Goal: Check status: Check status

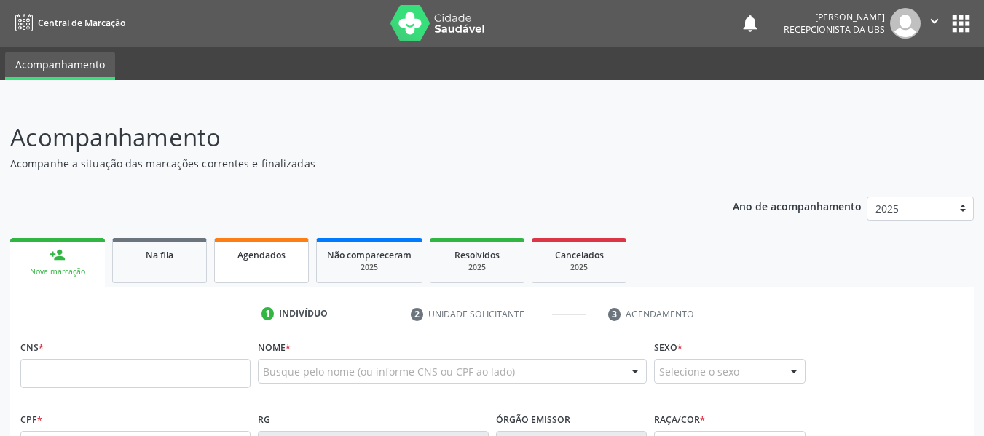
click at [279, 253] on span "Agendados" at bounding box center [261, 255] width 48 height 12
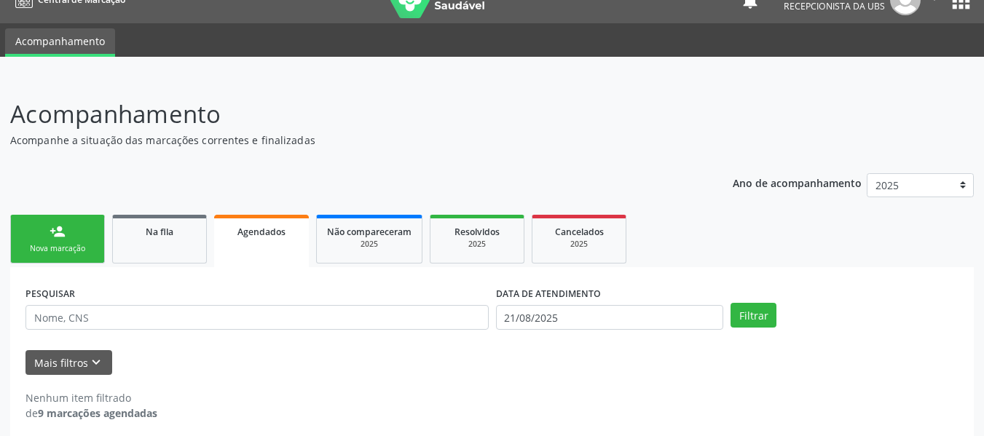
scroll to position [34, 0]
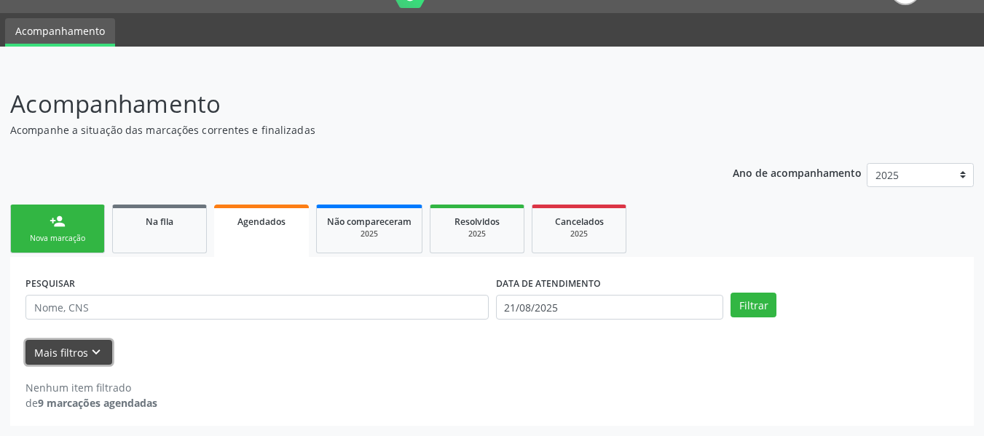
click at [95, 360] on icon "keyboard_arrow_down" at bounding box center [96, 352] width 16 height 16
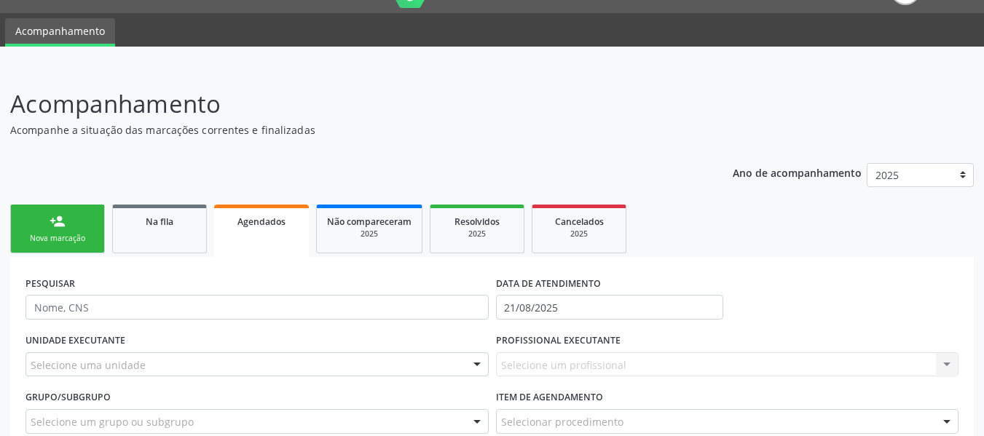
scroll to position [183, 0]
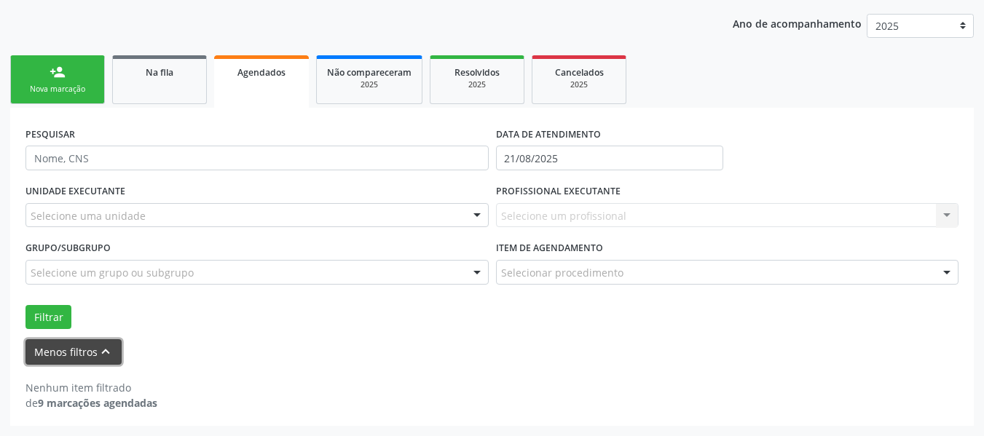
click at [104, 355] on icon "keyboard_arrow_up" at bounding box center [106, 352] width 16 height 16
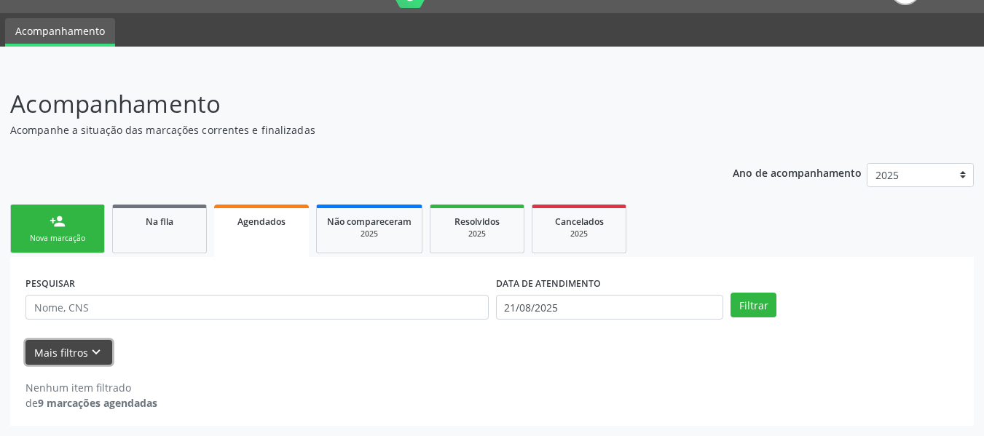
scroll to position [34, 0]
click at [460, 231] on div "2025" at bounding box center [477, 234] width 73 height 11
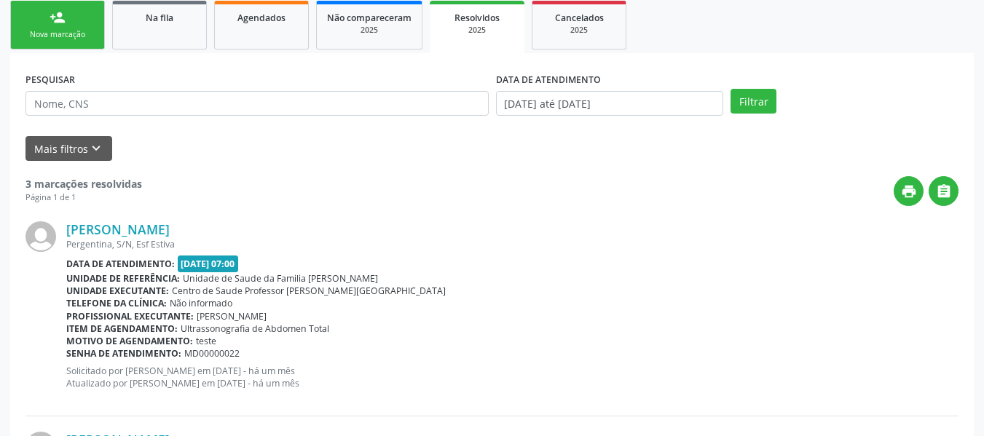
scroll to position [77, 0]
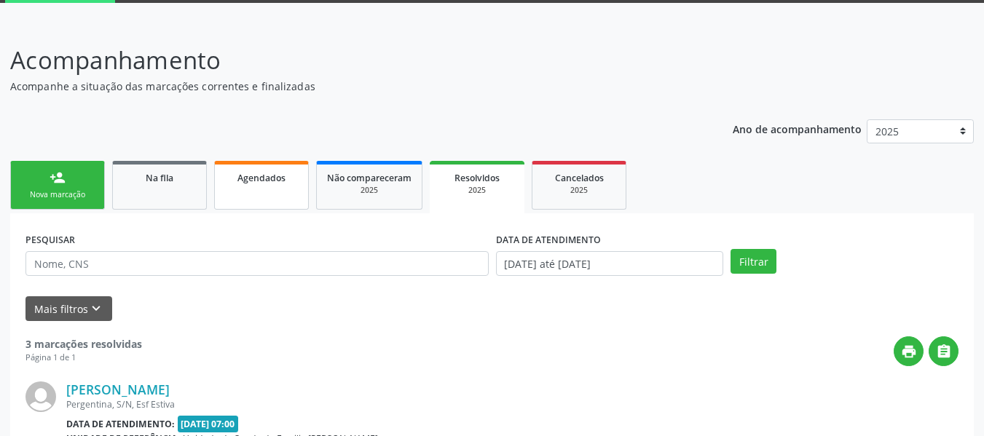
click at [227, 189] on link "Agendados" at bounding box center [261, 185] width 95 height 49
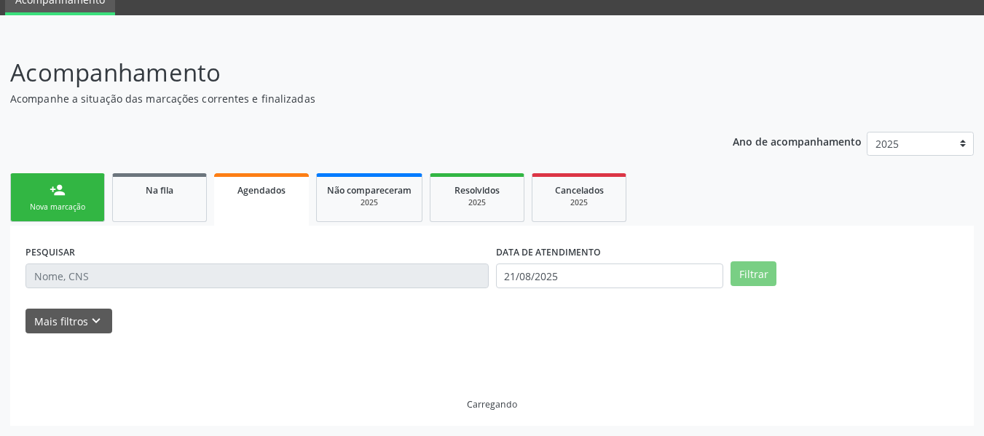
scroll to position [34, 0]
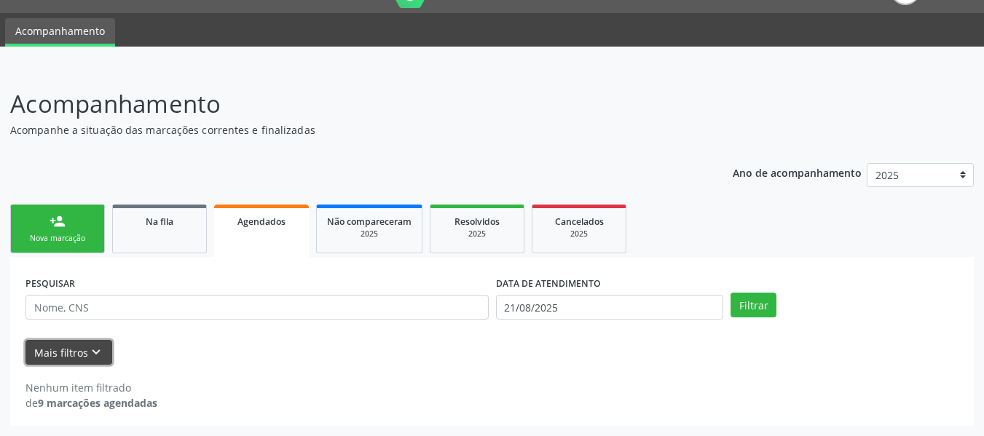
click at [70, 347] on button "Mais filtros keyboard_arrow_down" at bounding box center [68, 352] width 87 height 25
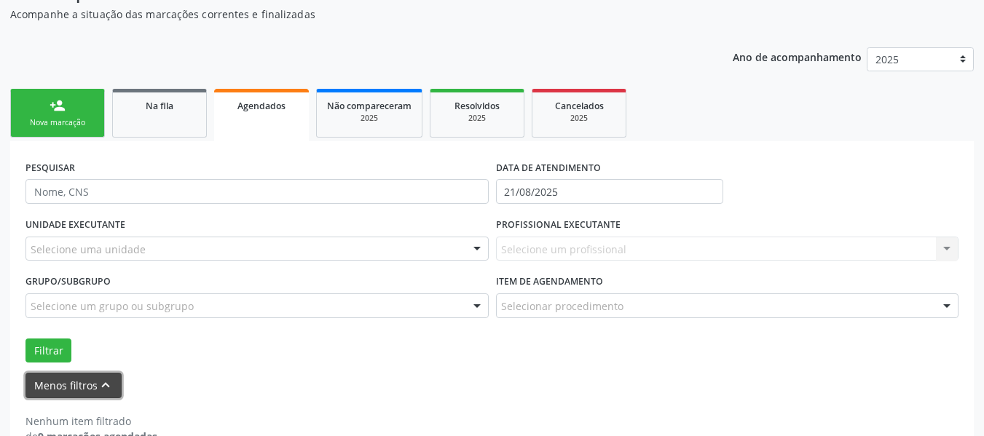
scroll to position [183, 0]
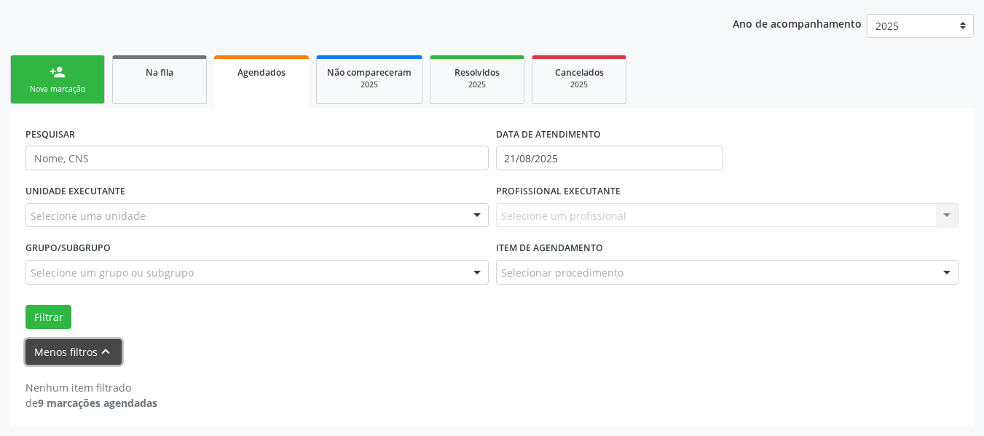
click at [81, 358] on button "Menos filtros keyboard_arrow_up" at bounding box center [73, 351] width 96 height 25
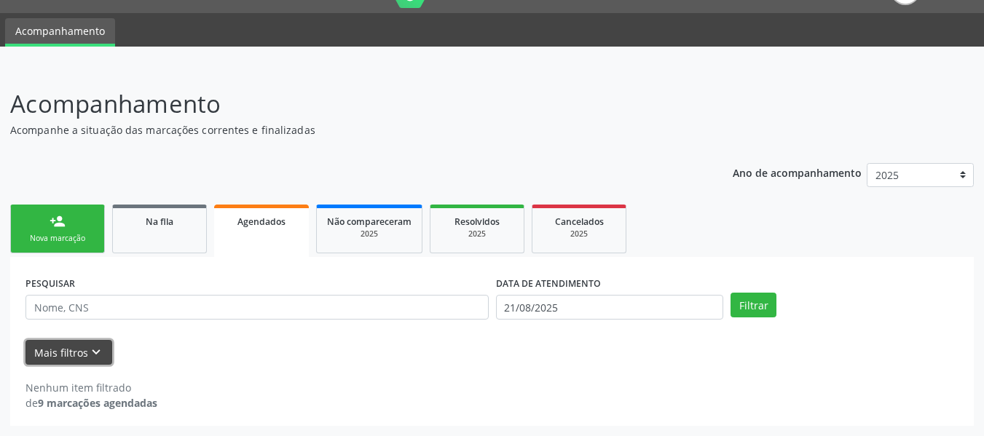
scroll to position [34, 0]
click at [184, 225] on div "Na fila" at bounding box center [159, 220] width 73 height 15
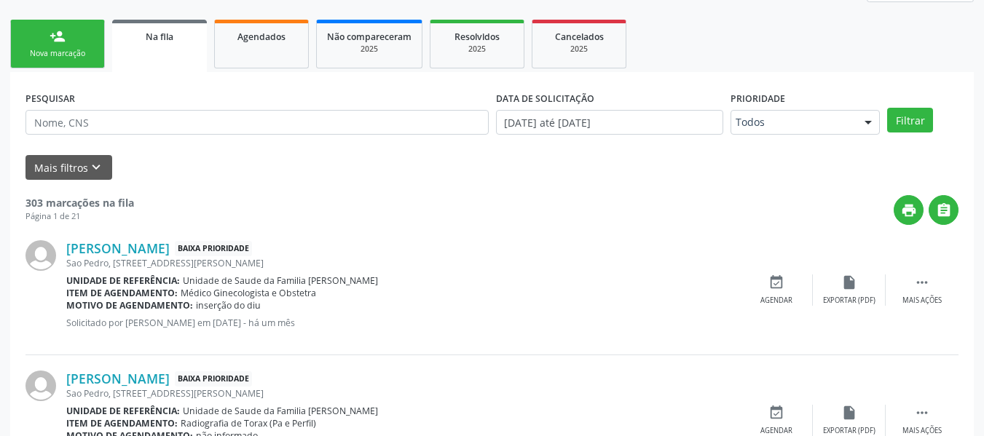
scroll to position [247, 0]
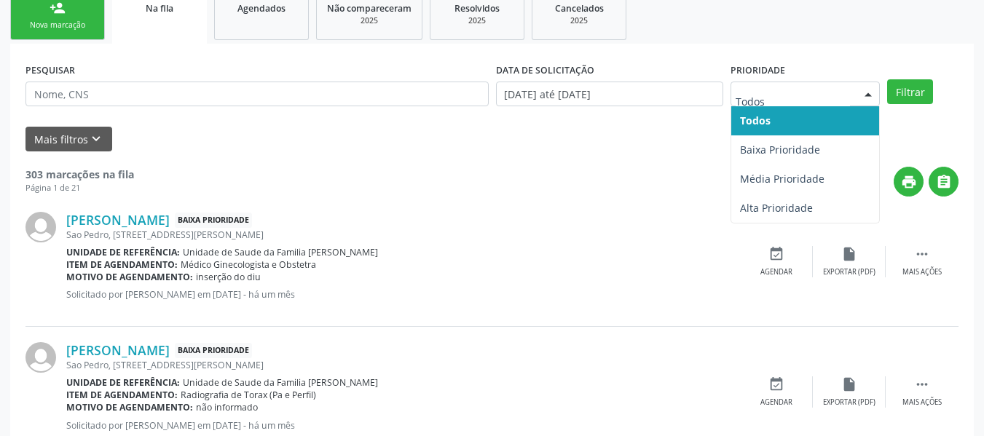
click at [865, 104] on div at bounding box center [868, 94] width 22 height 25
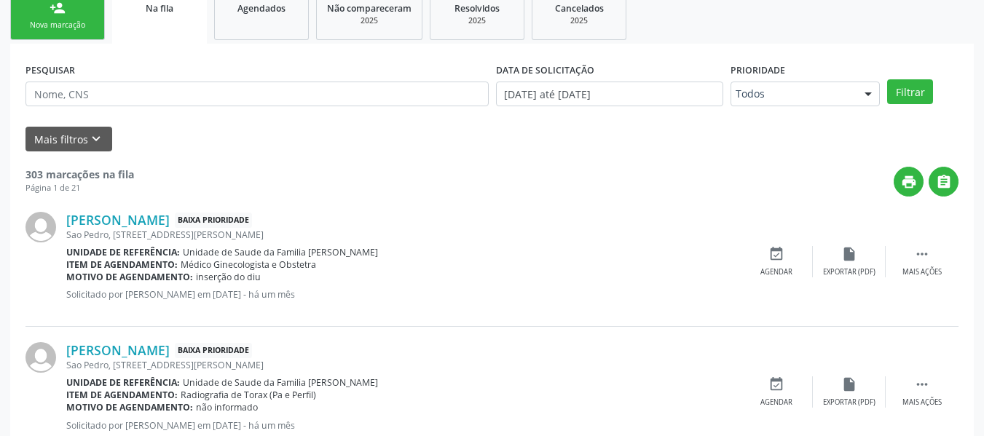
click at [865, 104] on div at bounding box center [868, 94] width 22 height 25
click at [92, 138] on icon "keyboard_arrow_down" at bounding box center [96, 139] width 16 height 16
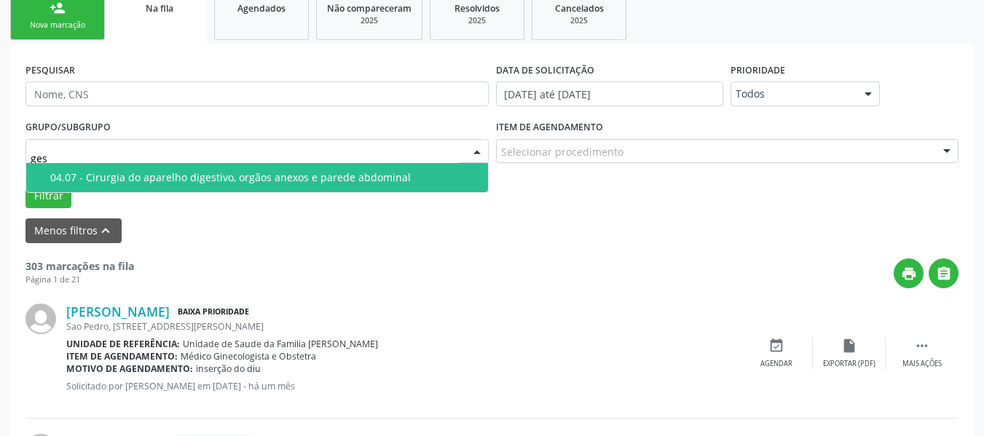
type input "gest"
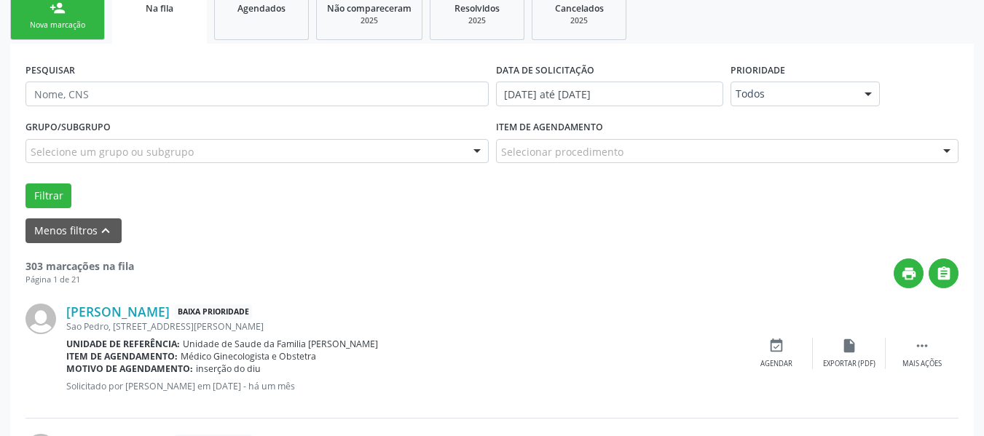
click at [500, 217] on form "PESQUISAR DATA DE SOLICITAÇÃO [DATE] até [DATE] Prioridade Todos Todos Baixa Pr…" at bounding box center [491, 151] width 933 height 184
click at [273, 24] on link "Agendados" at bounding box center [261, 15] width 95 height 49
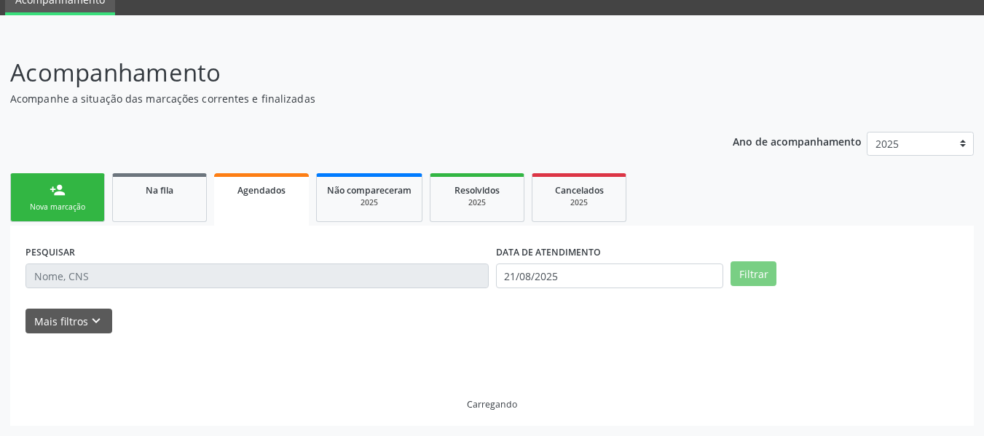
scroll to position [34, 0]
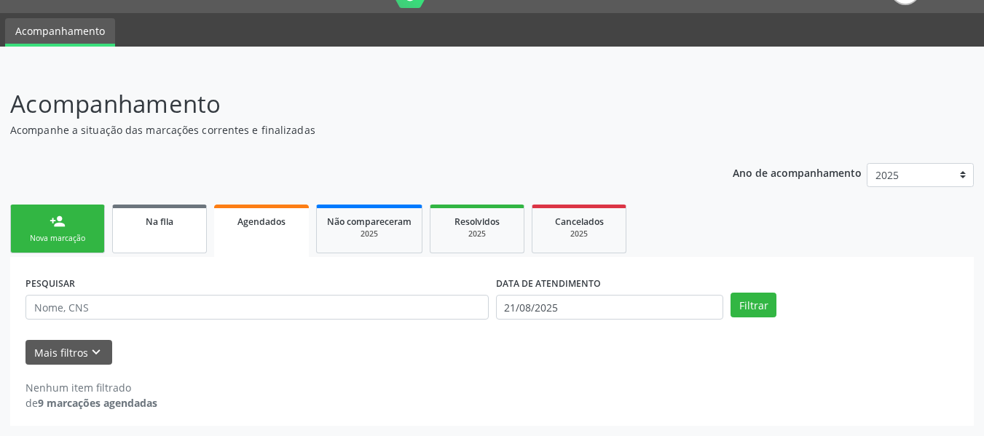
click at [165, 231] on link "Na fila" at bounding box center [159, 229] width 95 height 49
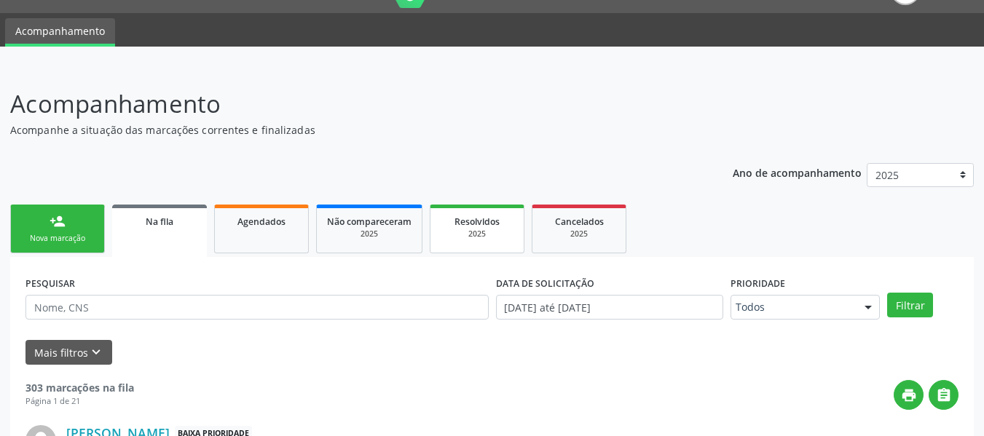
click at [455, 227] on span "Resolvidos" at bounding box center [476, 222] width 45 height 12
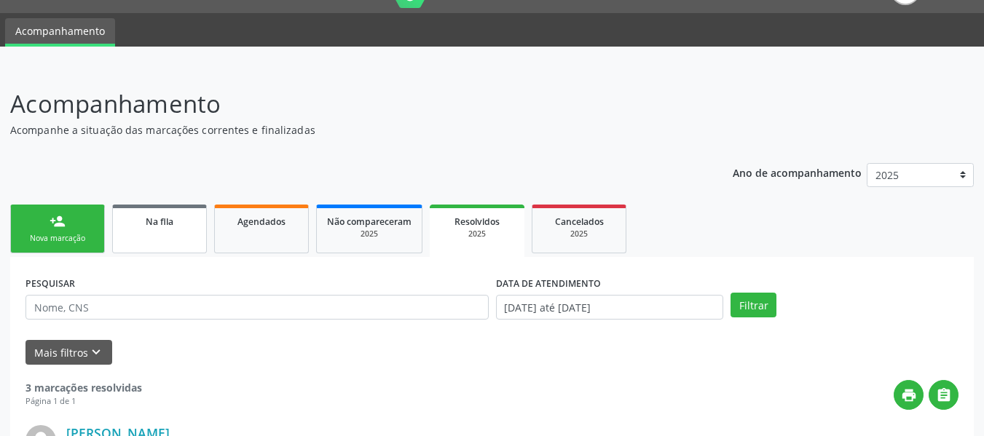
click at [160, 236] on link "Na fila" at bounding box center [159, 229] width 95 height 49
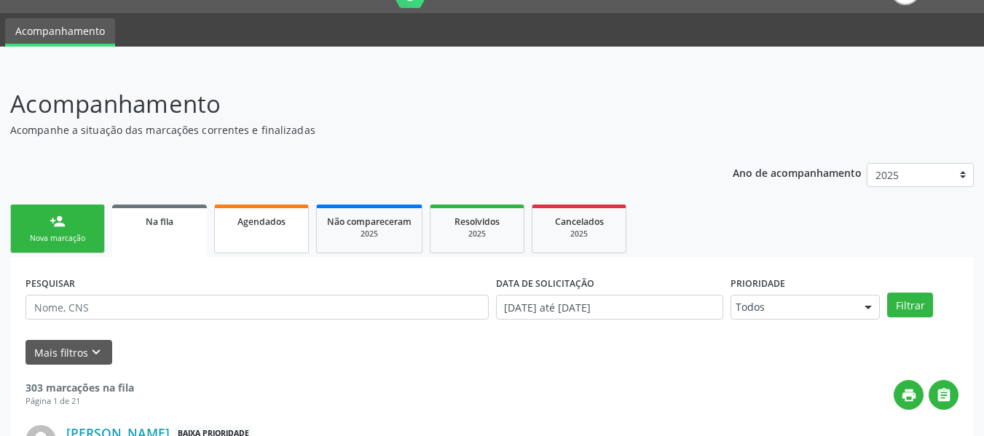
click at [258, 233] on link "Agendados" at bounding box center [261, 229] width 95 height 49
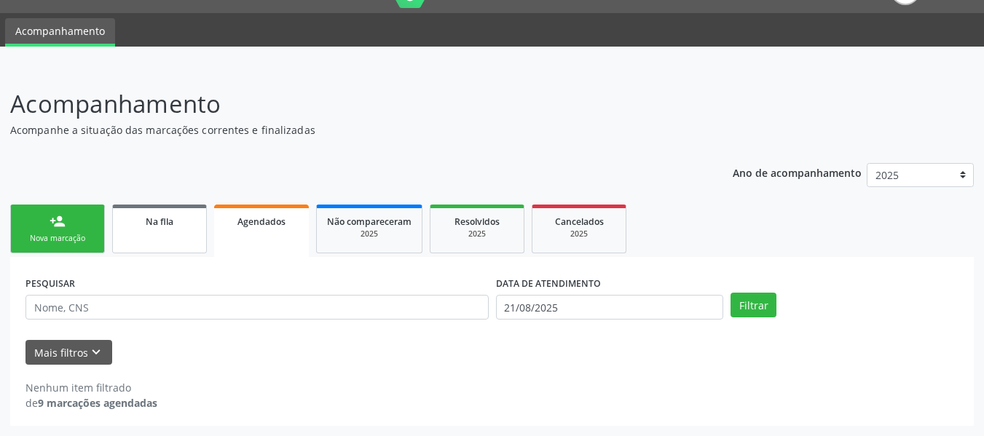
click at [154, 233] on link "Na fila" at bounding box center [159, 229] width 95 height 49
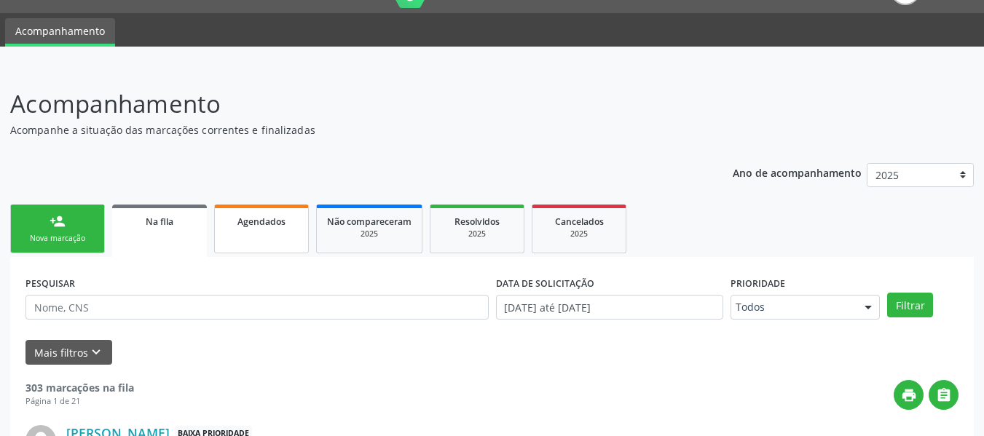
click at [278, 224] on span "Agendados" at bounding box center [261, 222] width 48 height 12
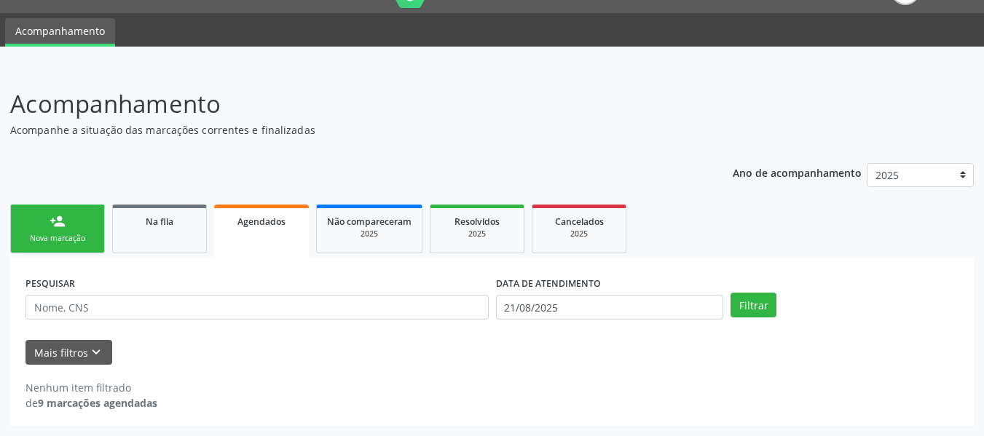
click at [267, 224] on span "Agendados" at bounding box center [261, 222] width 48 height 12
click at [159, 224] on span "Na fila" at bounding box center [160, 222] width 28 height 12
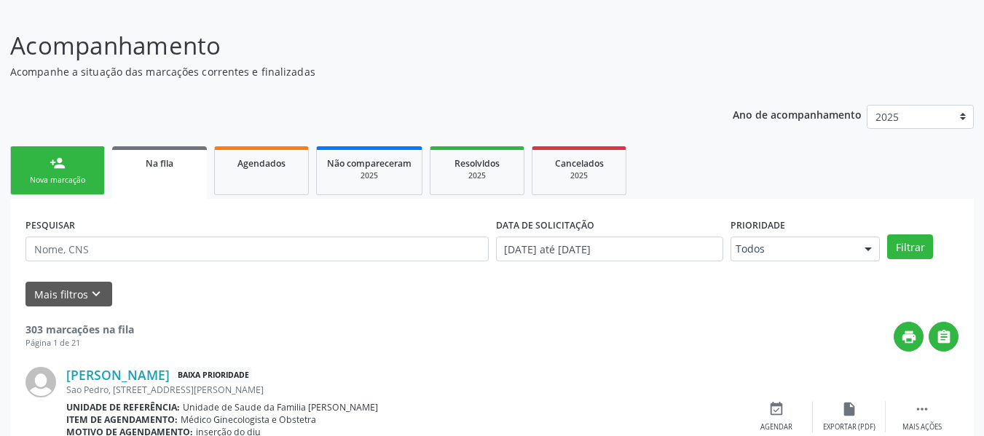
scroll to position [208, 0]
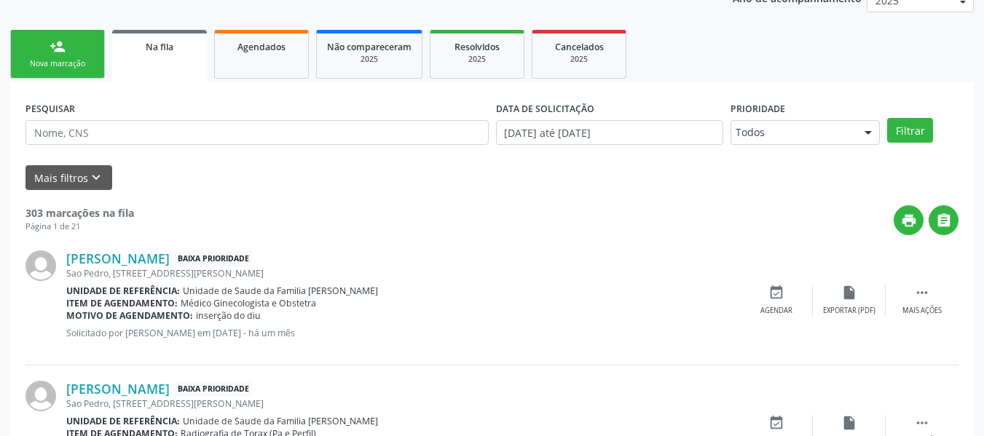
click at [44, 162] on form "PESQUISAR DATA DE SOLICITAÇÃO [DATE] até [DATE] Prioridade Todos Todos Baixa Pr…" at bounding box center [491, 144] width 933 height 92
click at [58, 180] on button "Mais filtros keyboard_arrow_down" at bounding box center [68, 177] width 87 height 25
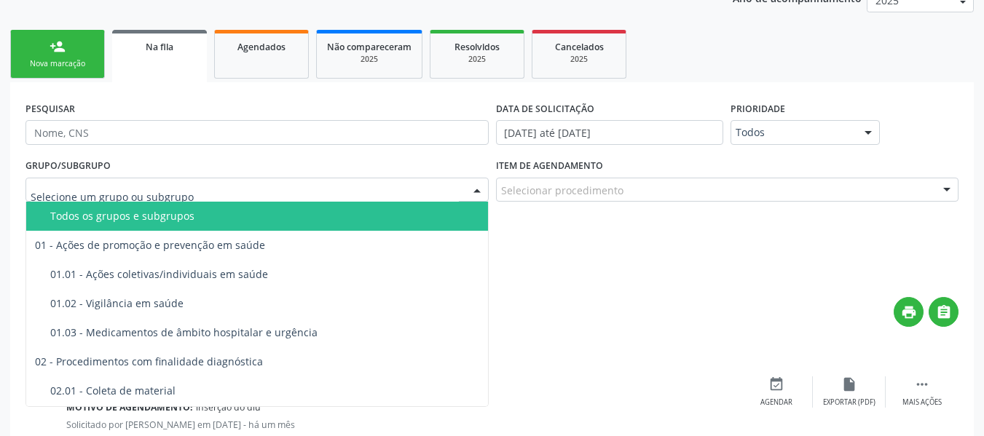
click at [478, 192] on div at bounding box center [477, 190] width 22 height 25
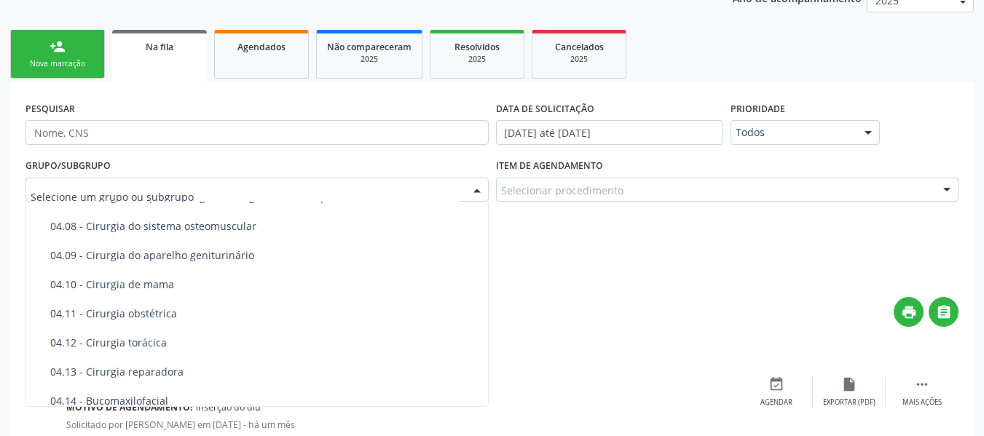
scroll to position [1183, 0]
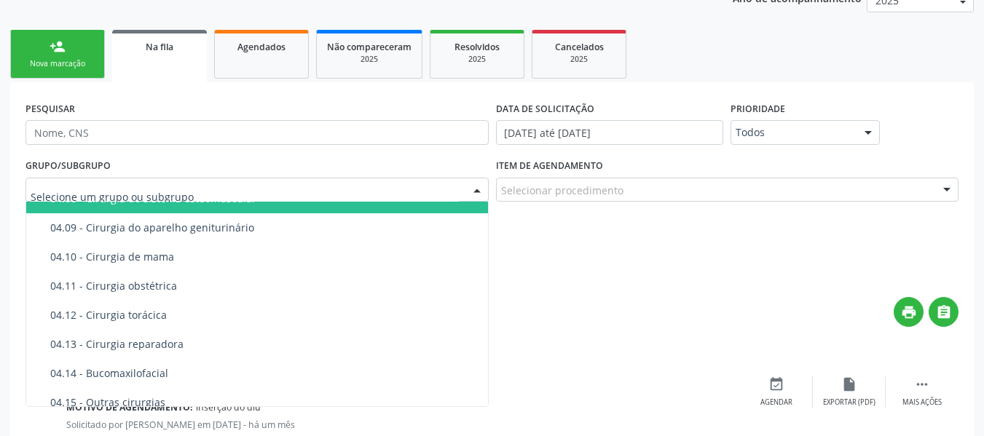
click at [205, 192] on input "text" at bounding box center [245, 197] width 428 height 29
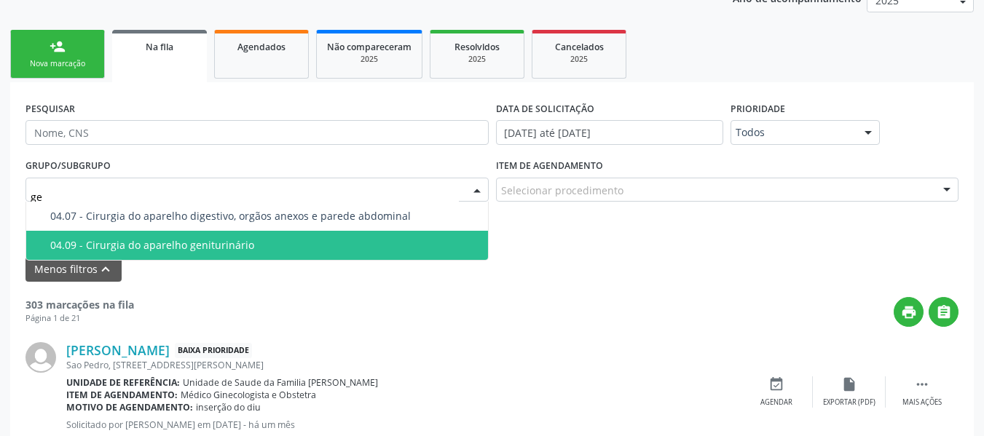
scroll to position [0, 0]
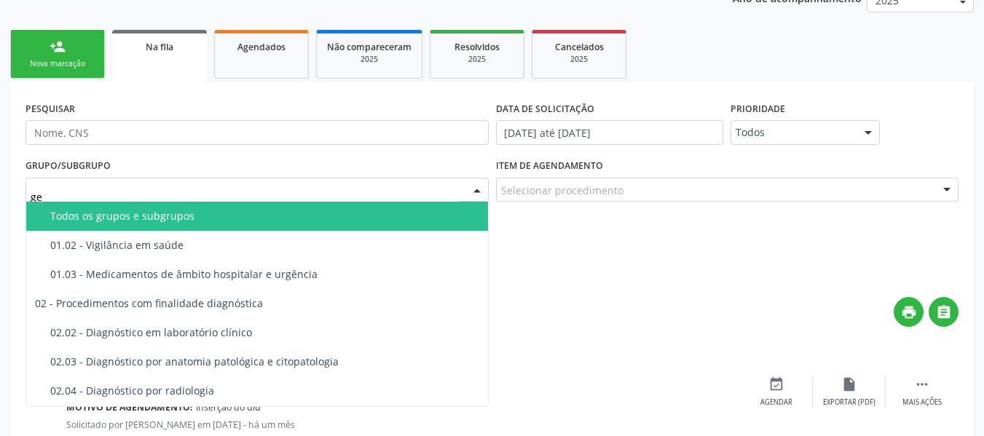
type input "g"
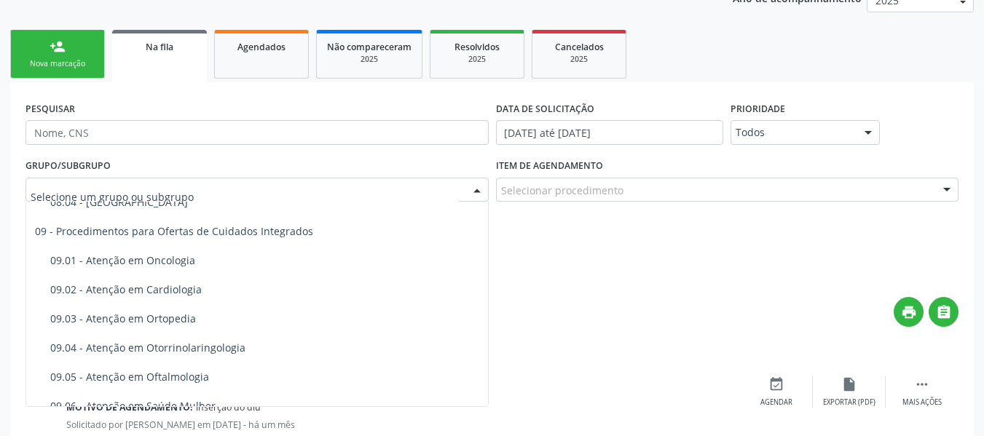
scroll to position [2020, 0]
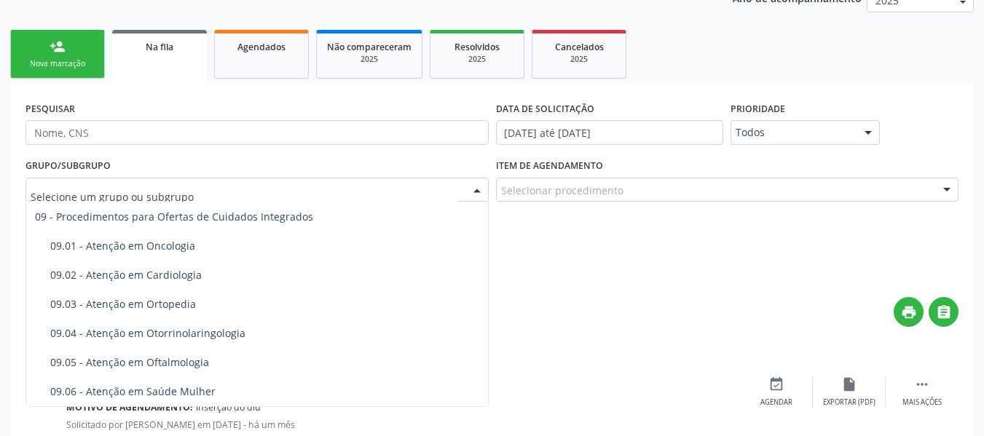
click at [484, 396] on div "Todos os grupos e subgrupos 01 - Ações de promoção e prevenção em saúde 01.01 -…" at bounding box center [256, 304] width 463 height 205
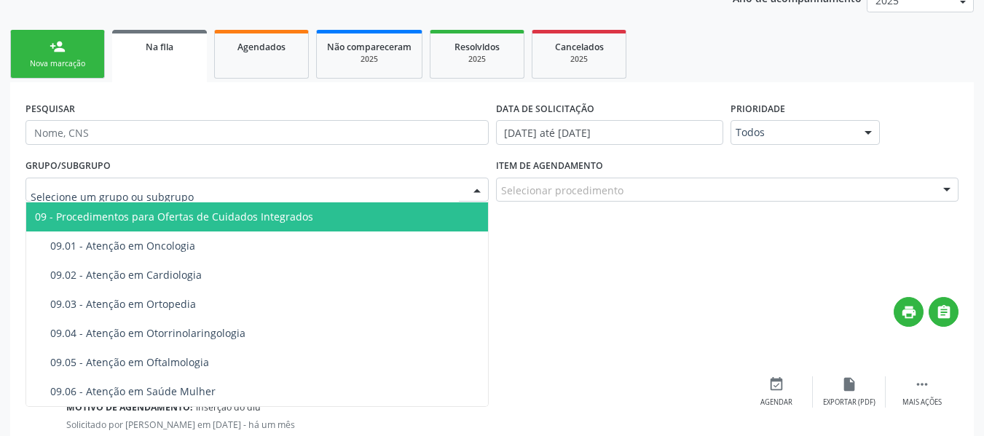
click at [146, 181] on div at bounding box center [256, 190] width 463 height 25
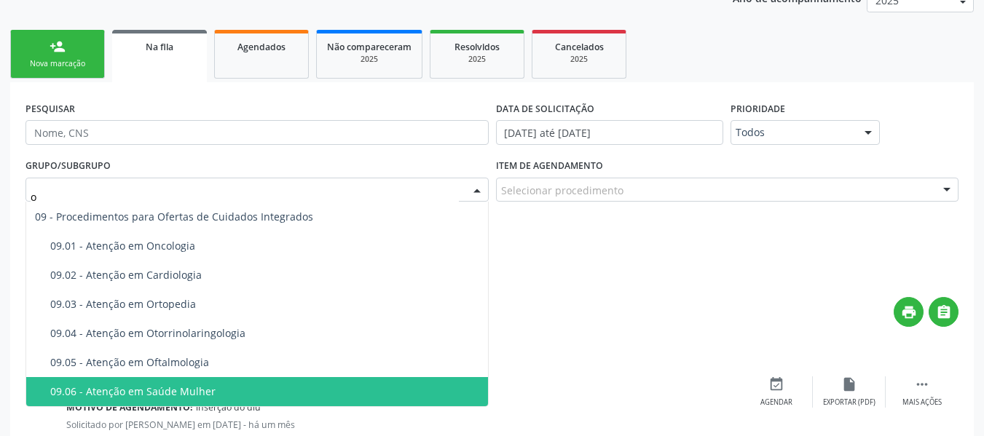
type input "ob"
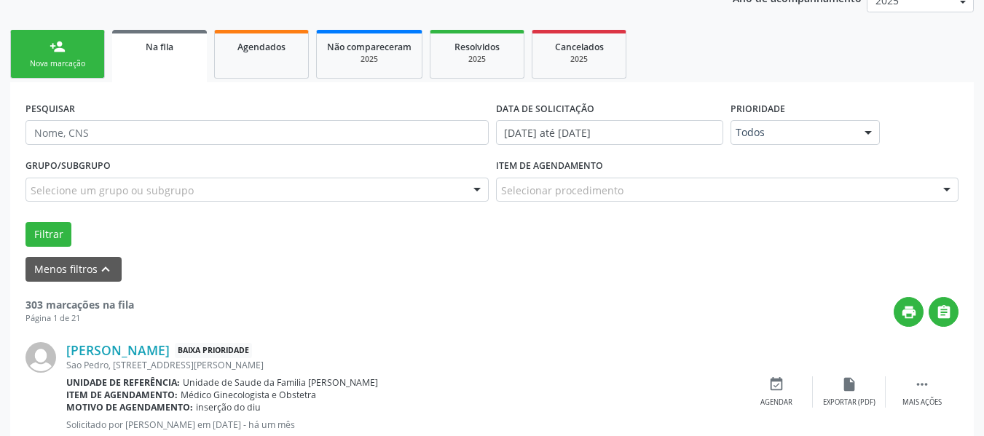
click at [605, 247] on form "PESQUISAR DATA DE SOLICITAÇÃO [DATE] até [DATE] Prioridade Todos Todos Baixa Pr…" at bounding box center [491, 190] width 933 height 184
